Goal: Find specific page/section: Find specific page/section

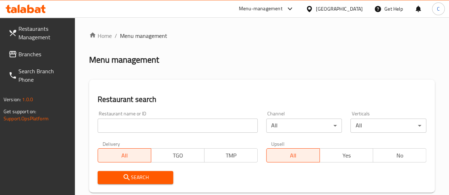
drag, startPoint x: 149, startPoint y: 126, endPoint x: 144, endPoint y: 128, distance: 5.9
click at [149, 126] on input "search" at bounding box center [178, 126] width 160 height 14
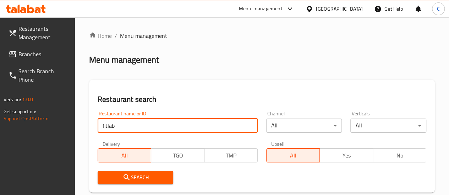
click button "Search" at bounding box center [136, 177] width 76 height 13
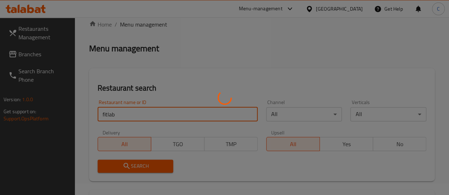
scroll to position [126, 0]
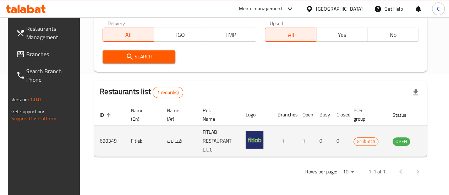
click at [103, 137] on td "688349" at bounding box center [109, 141] width 31 height 31
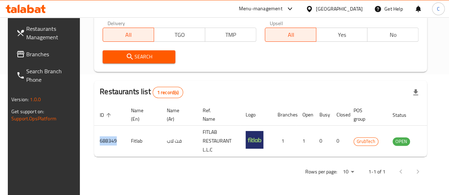
copy td "688349"
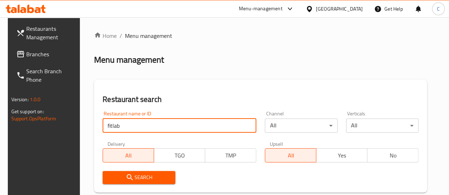
drag, startPoint x: 141, startPoint y: 126, endPoint x: 0, endPoint y: 161, distance: 145.6
click at [8, 161] on div "Restaurants Management Branches Search Branch Phone Version: 1.0.0 Get support …" at bounding box center [224, 166] width 433 height 299
type input "be babel"
click button "Search" at bounding box center [138, 177] width 73 height 13
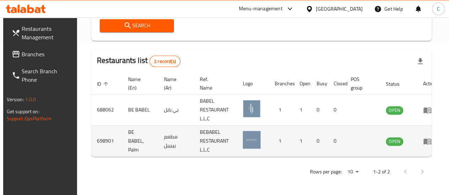
scroll to position [0, 5]
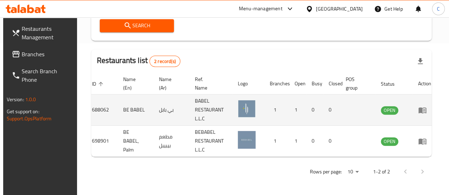
click at [425, 106] on link "enhanced table" at bounding box center [424, 110] width 13 height 9
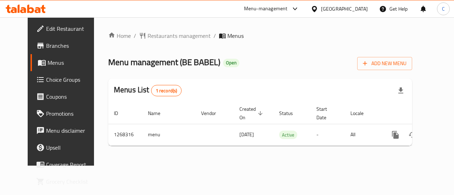
click at [46, 42] on span "Branches" at bounding box center [72, 45] width 52 height 9
